Goal: Task Accomplishment & Management: Manage account settings

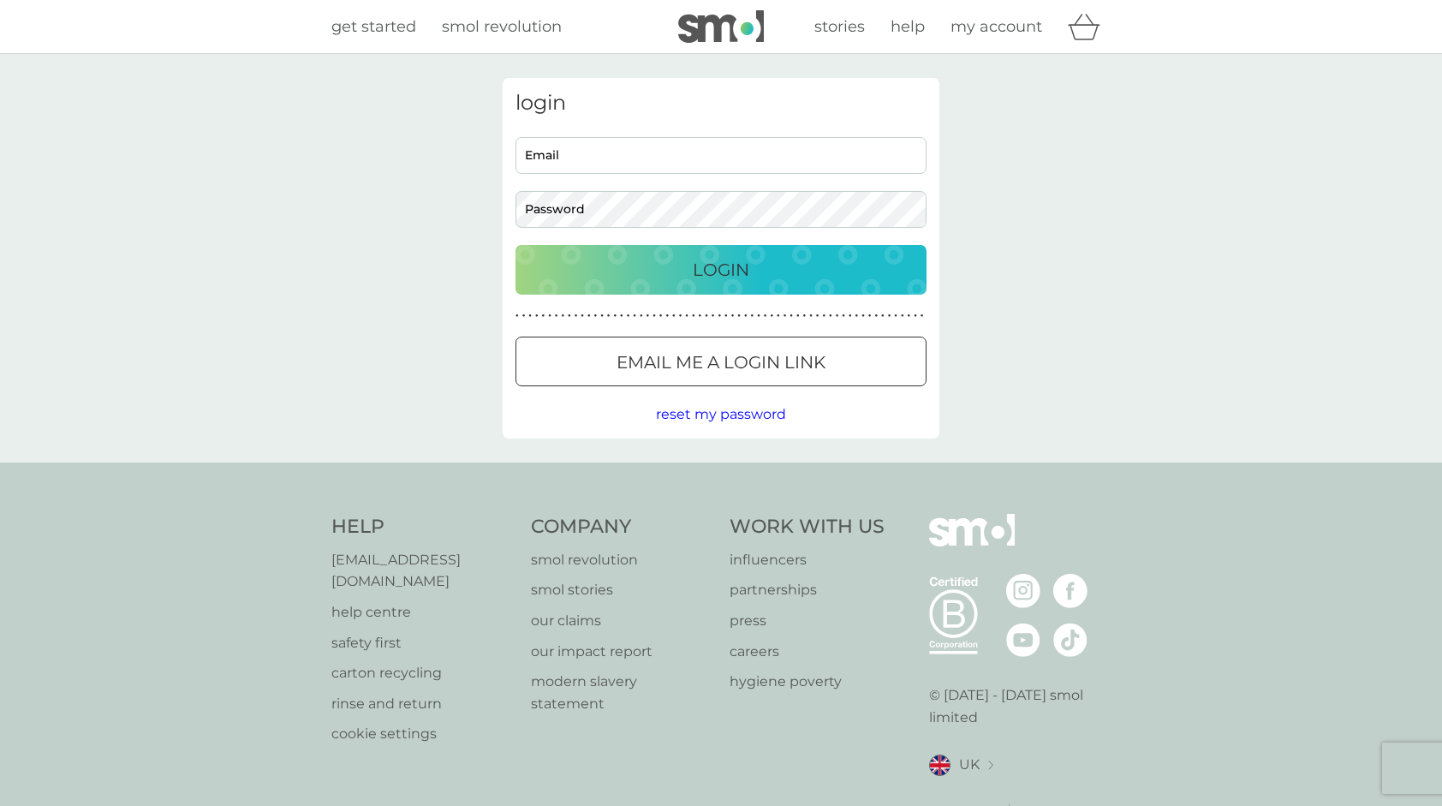
type input "sandra.keith@btinternet.com"
click at [738, 269] on p "Login" at bounding box center [721, 269] width 57 height 27
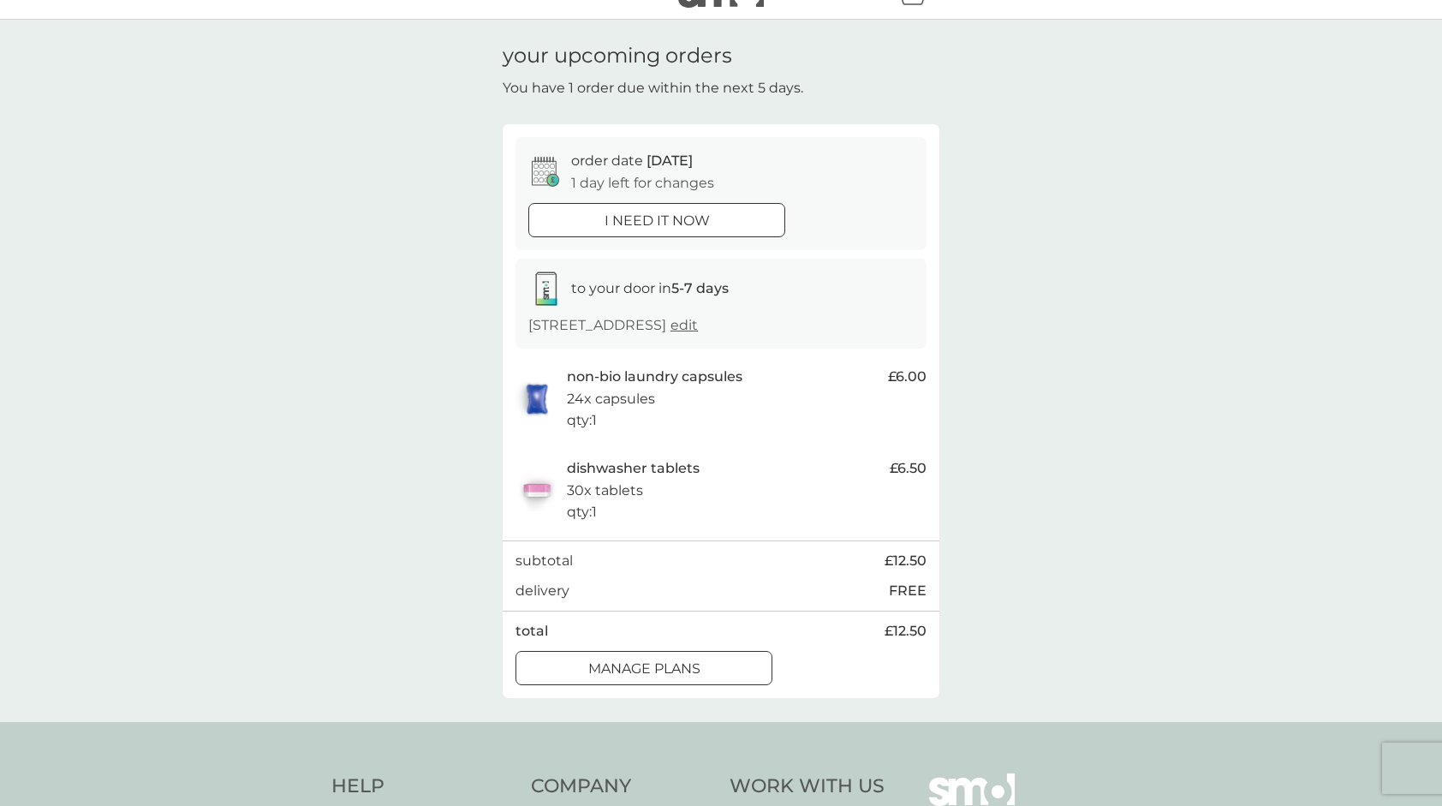
scroll to position [29, 0]
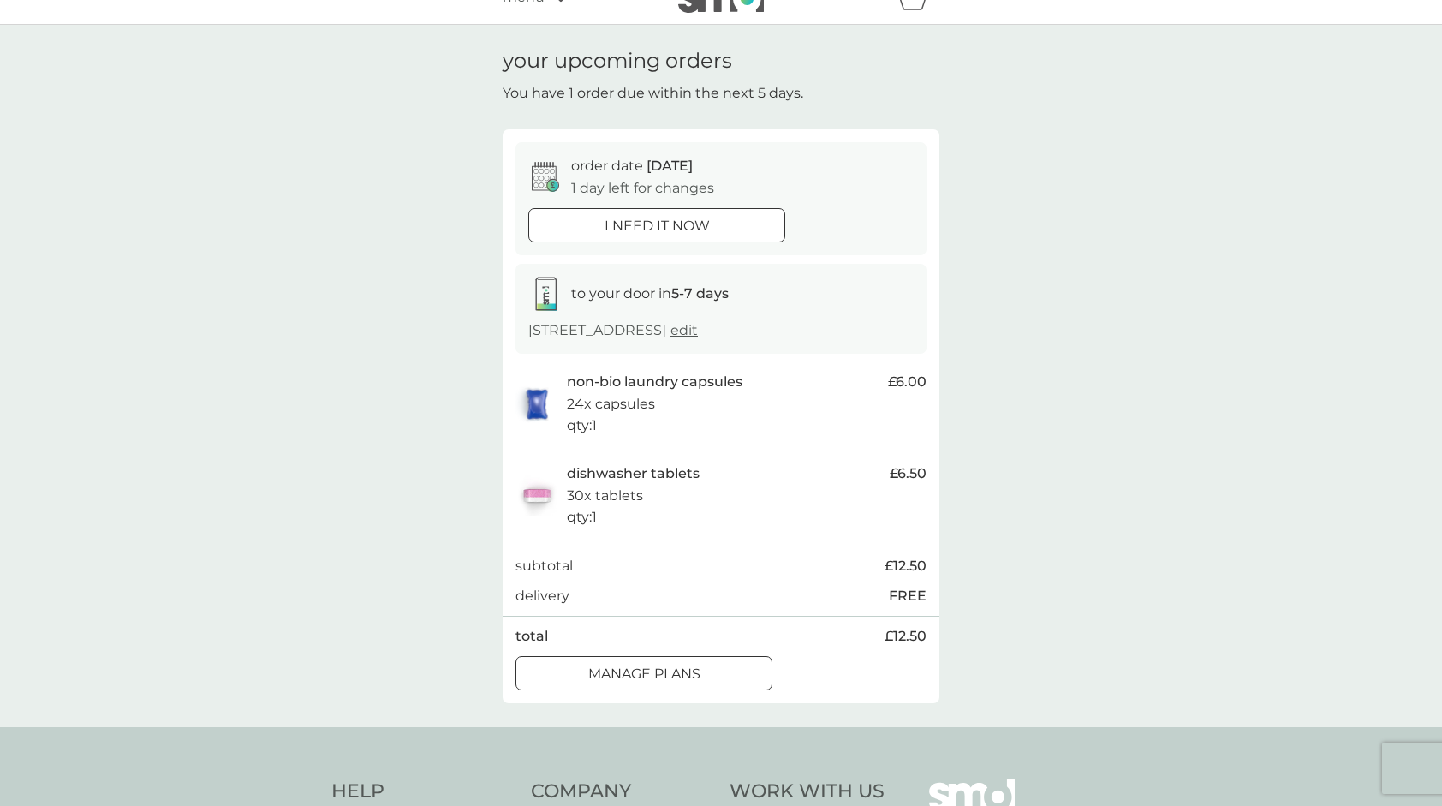
click at [659, 665] on div at bounding box center [644, 673] width 62 height 18
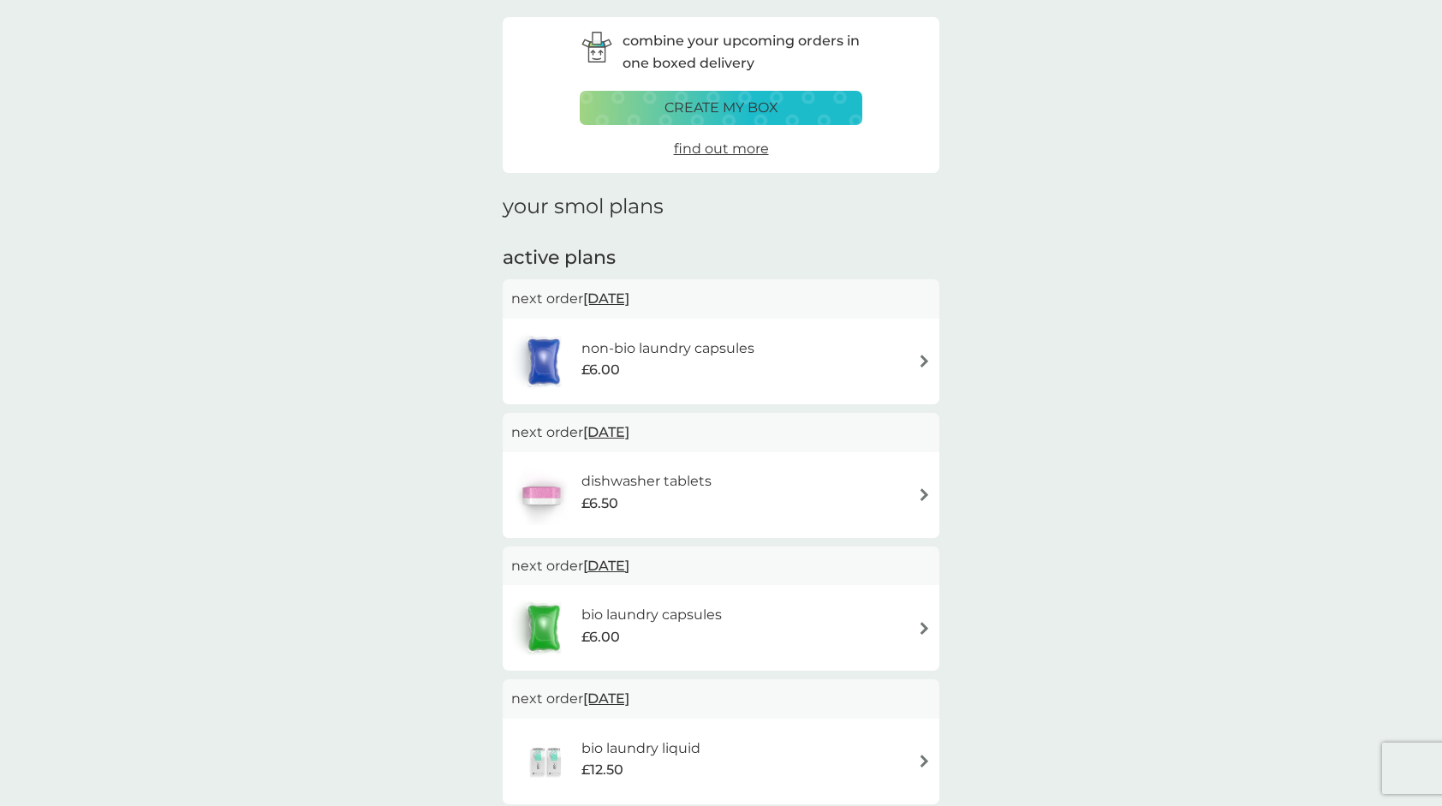
scroll to position [62, 0]
click at [629, 296] on span "[DATE]" at bounding box center [606, 297] width 46 height 33
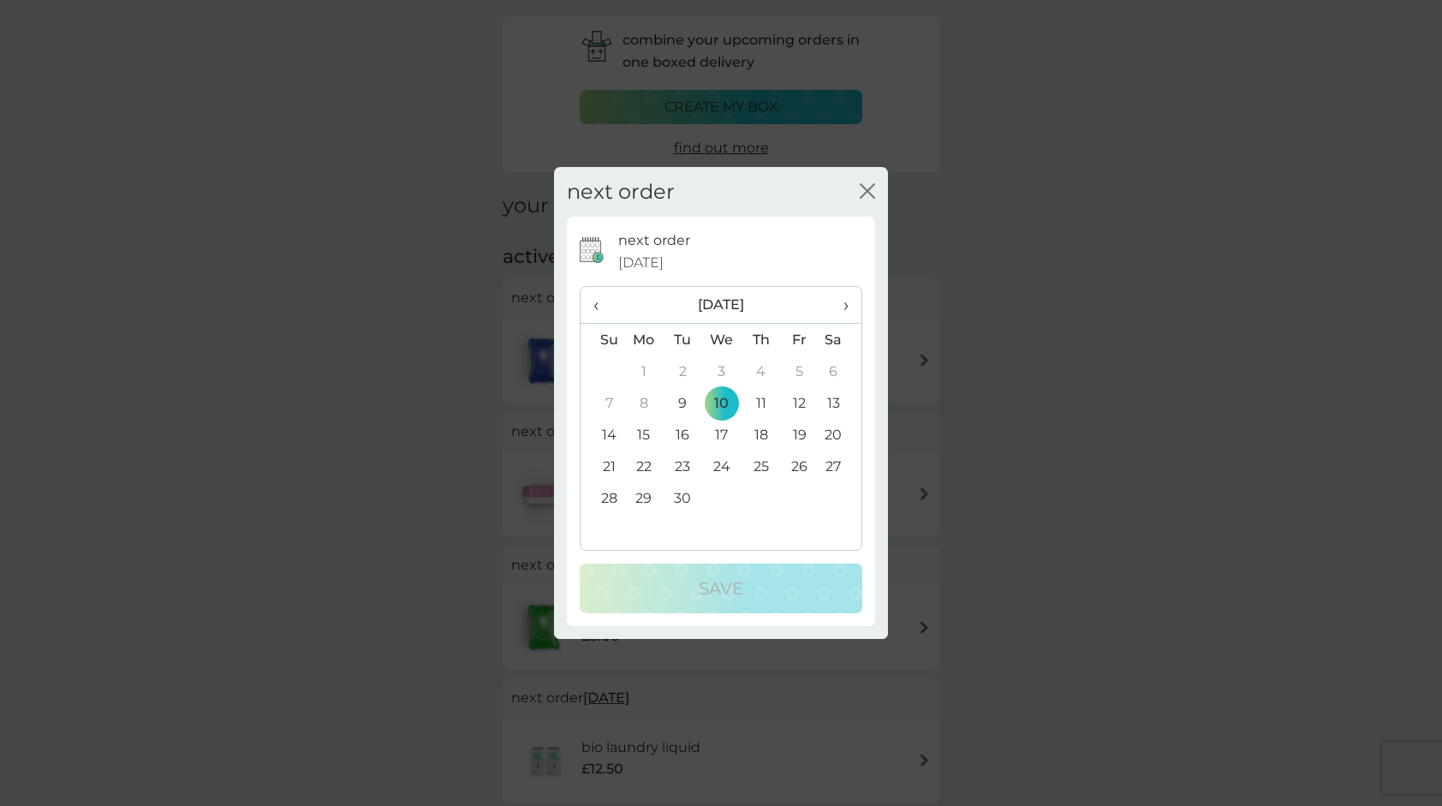
click at [684, 503] on td "30" at bounding box center [682, 498] width 39 height 32
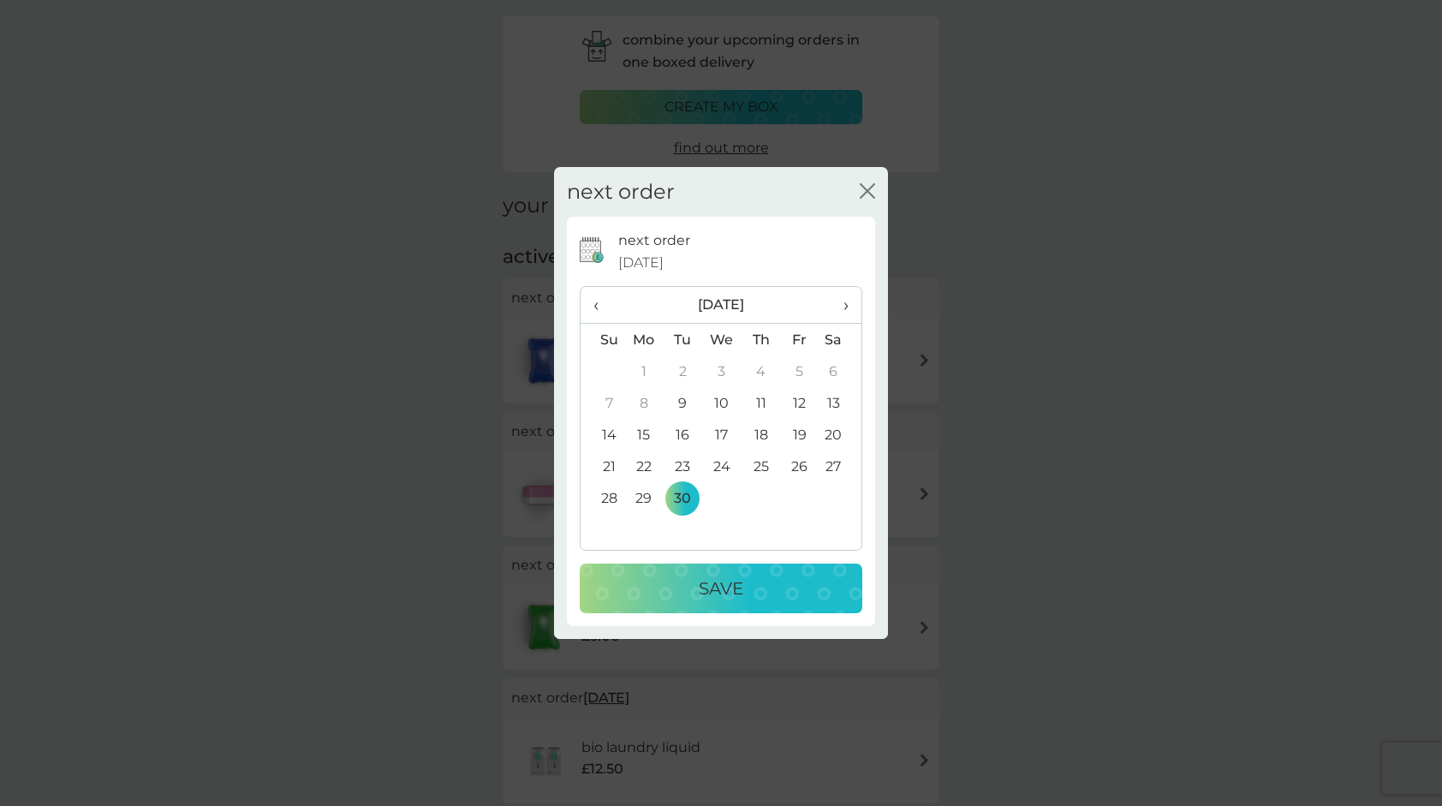
click at [722, 594] on p "Save" at bounding box center [721, 587] width 45 height 27
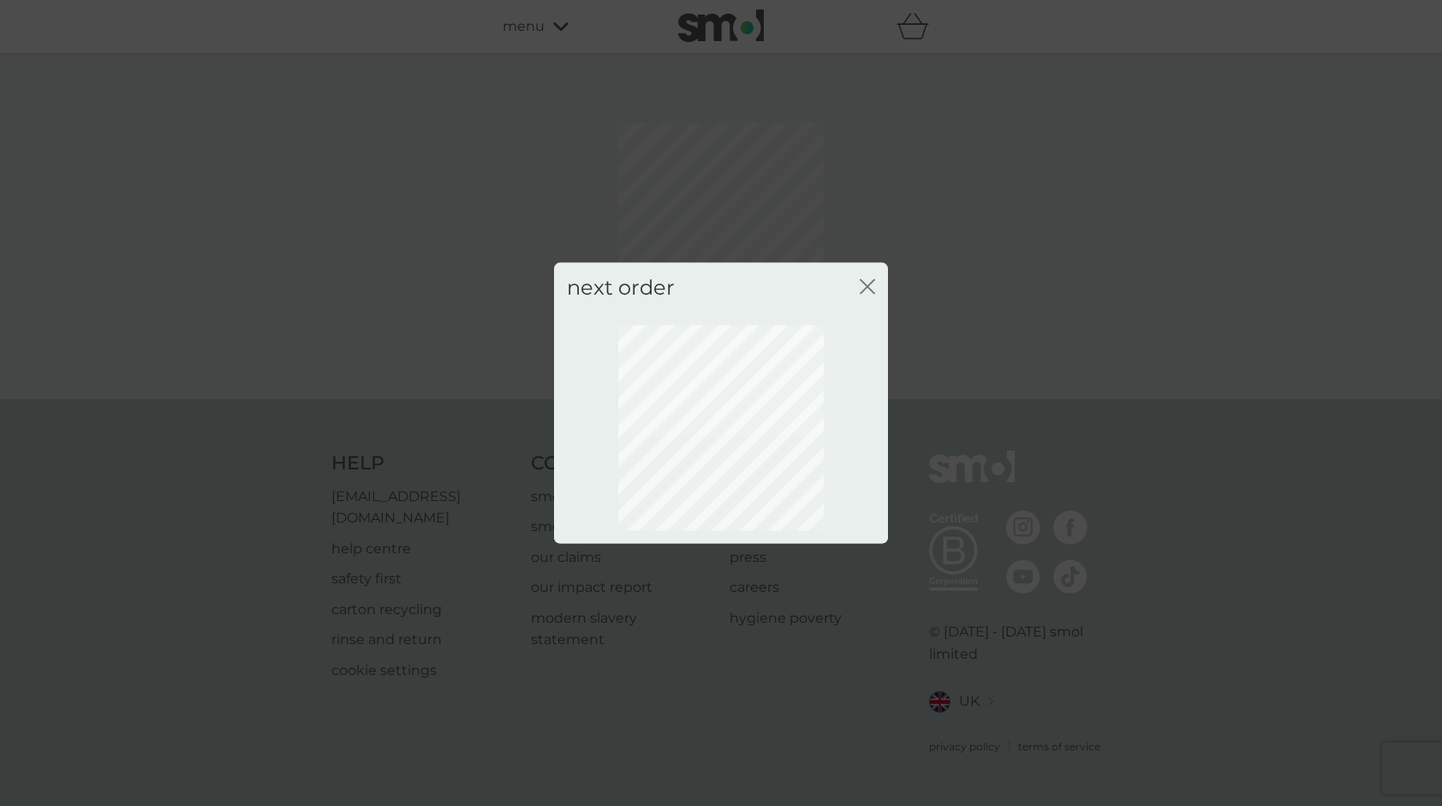
scroll to position [0, 0]
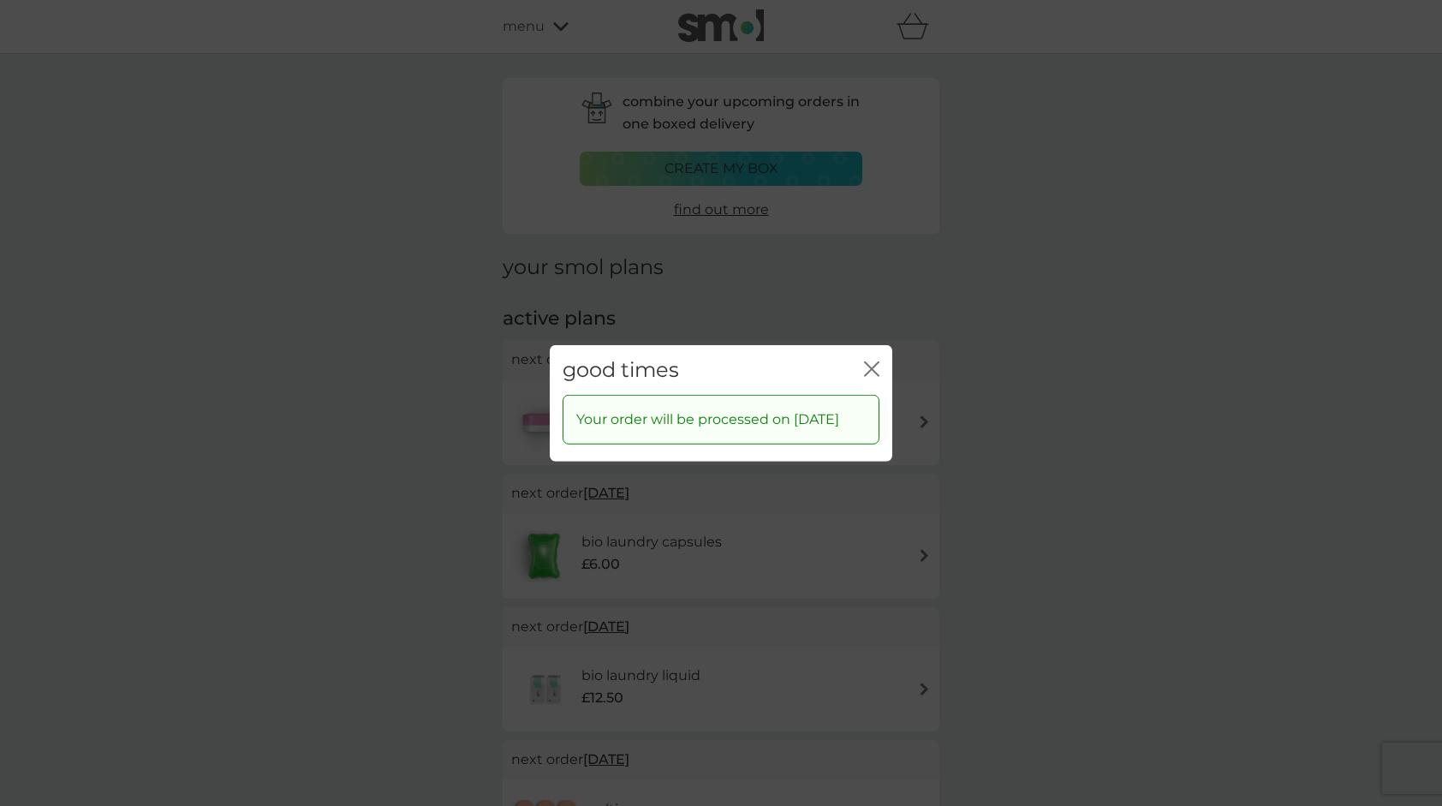
click at [873, 361] on icon "close" at bounding box center [874, 368] width 7 height 14
